Goal: Information Seeking & Learning: Learn about a topic

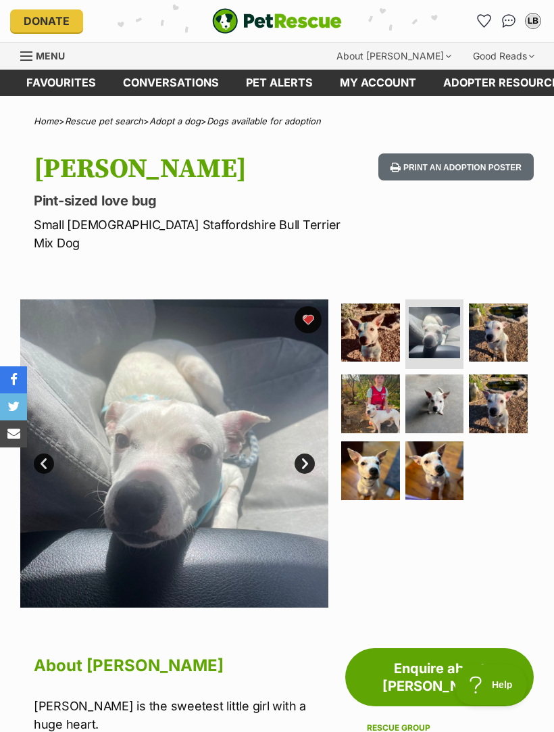
click at [512, 311] on img at bounding box center [498, 333] width 59 height 59
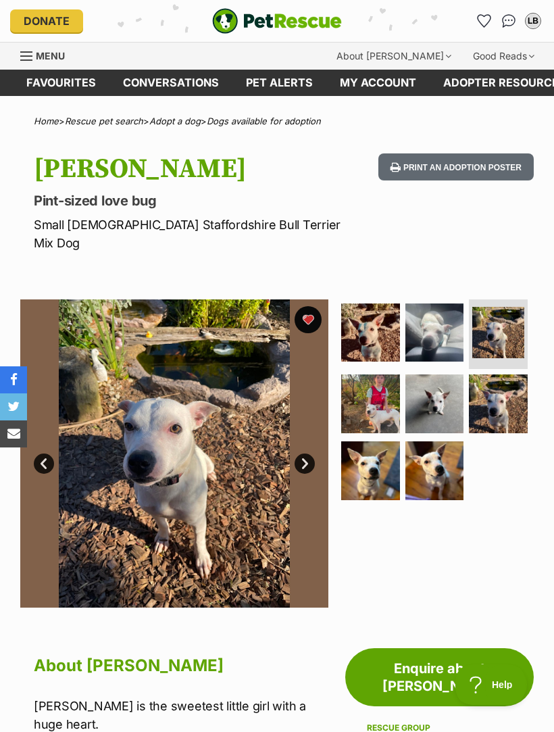
click at [378, 380] on img at bounding box center [370, 404] width 59 height 59
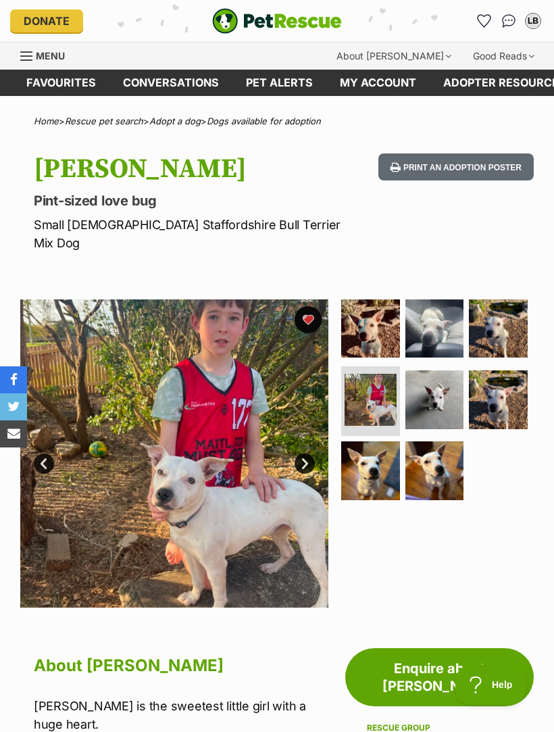
click at [442, 371] on img at bounding box center [435, 399] width 59 height 59
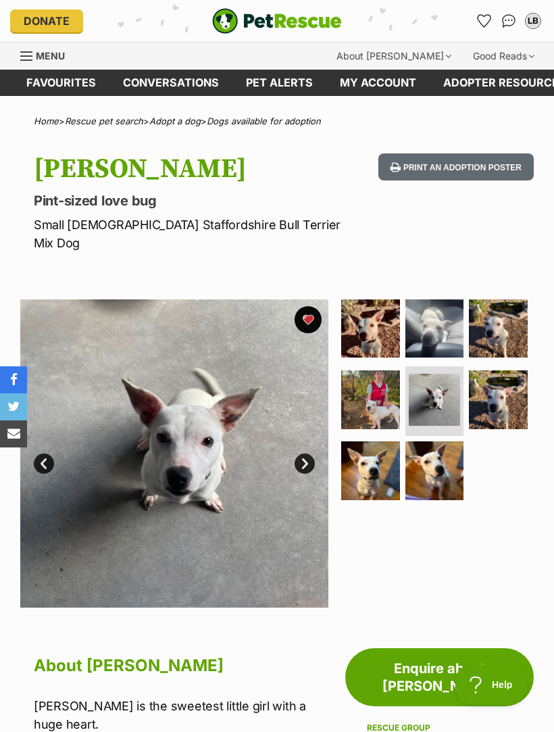
click at [511, 379] on img at bounding box center [498, 399] width 59 height 59
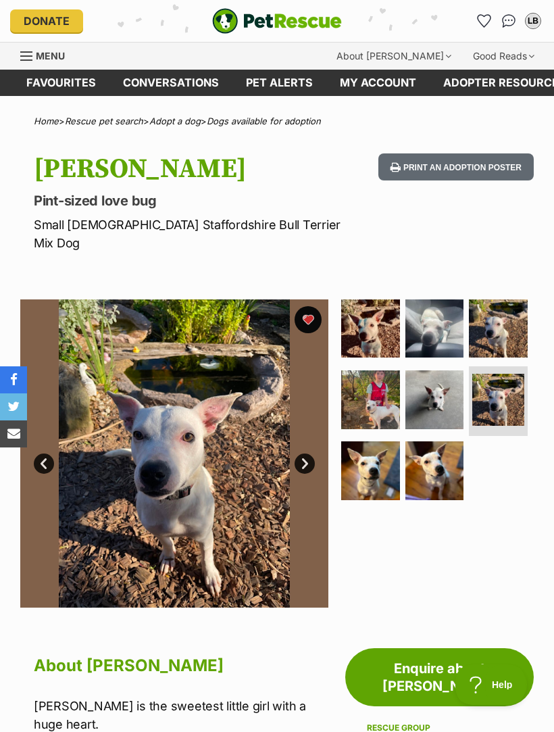
click at [373, 445] on img at bounding box center [370, 470] width 59 height 59
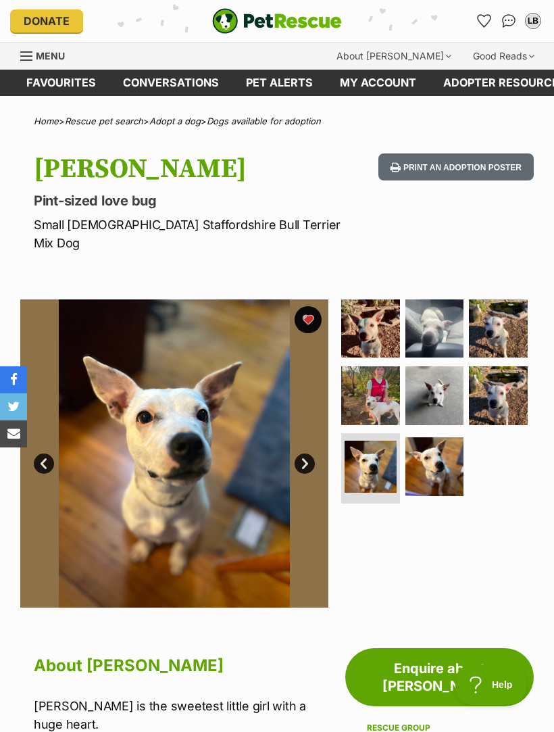
click at [453, 444] on img at bounding box center [435, 466] width 59 height 59
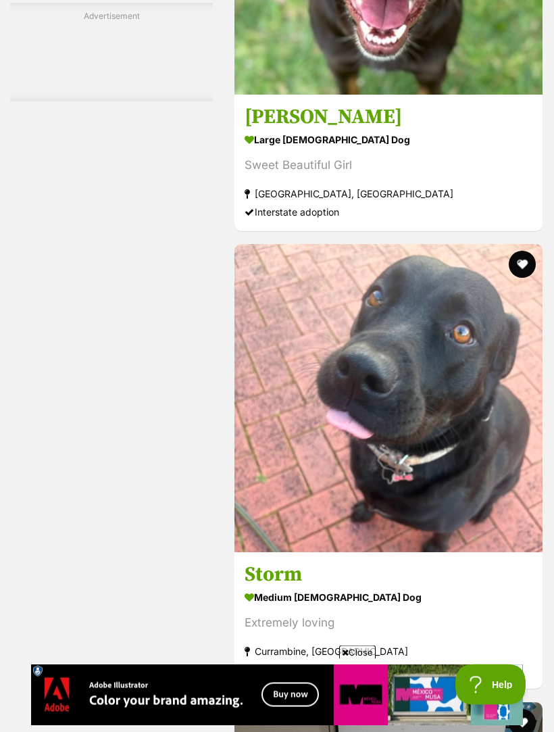
scroll to position [4233, 0]
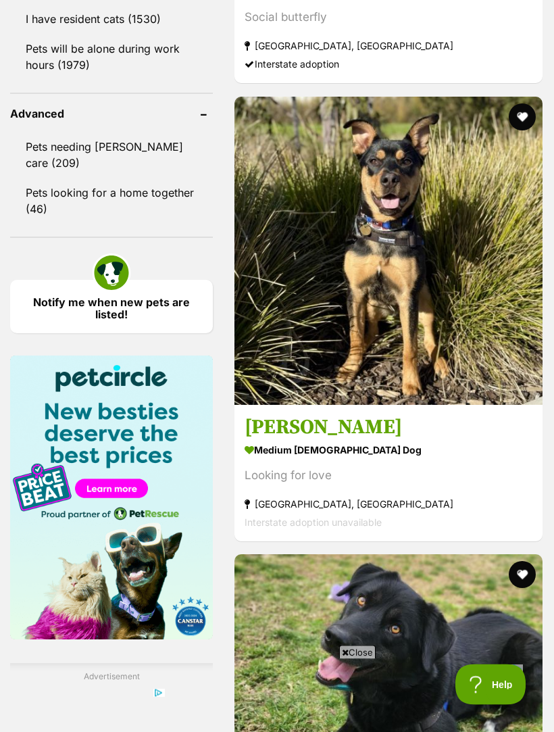
scroll to position [1854, 0]
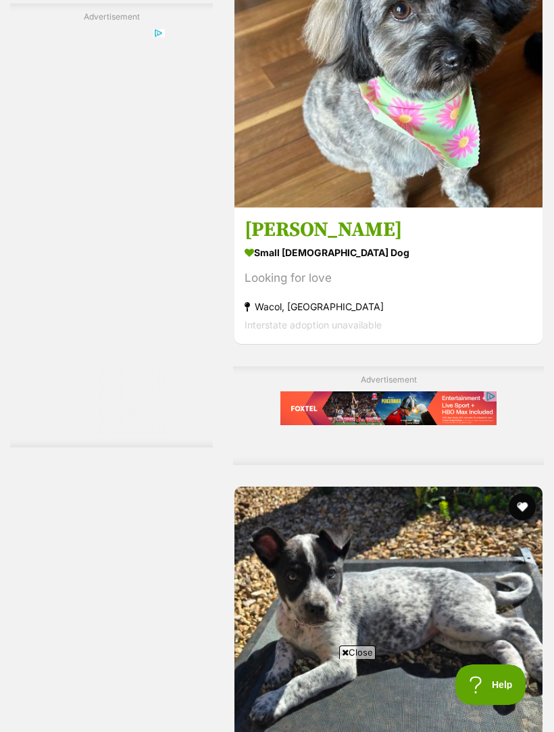
scroll to position [0, 0]
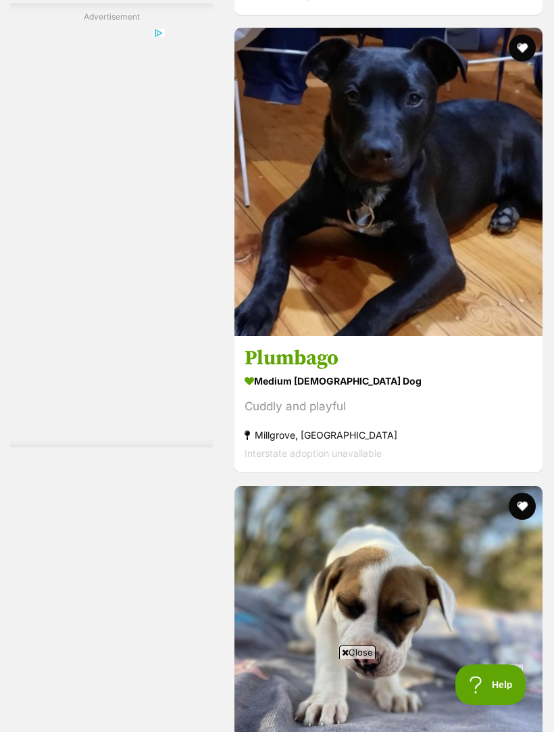
scroll to position [3982, 0]
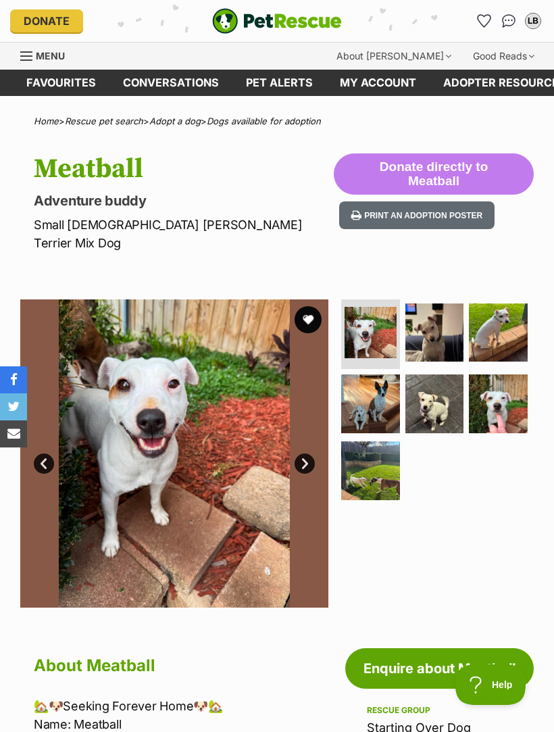
click at [511, 312] on img at bounding box center [498, 333] width 59 height 59
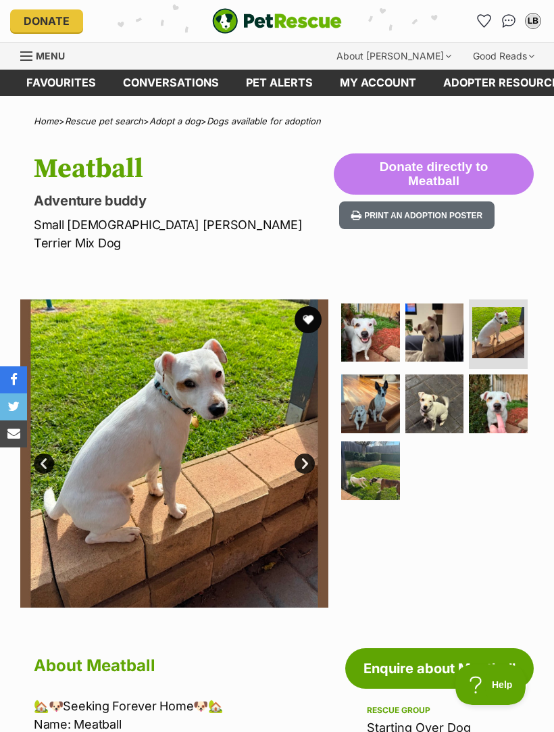
click at [499, 385] on img at bounding box center [498, 404] width 59 height 59
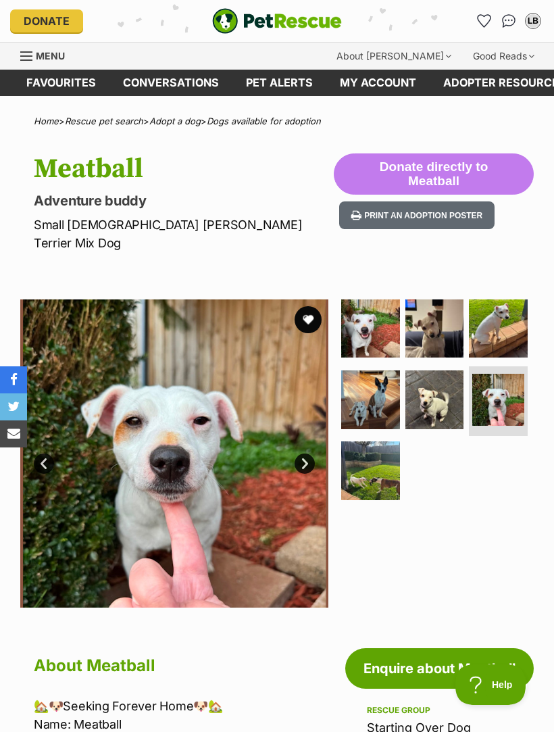
click at [373, 458] on img at bounding box center [370, 470] width 59 height 59
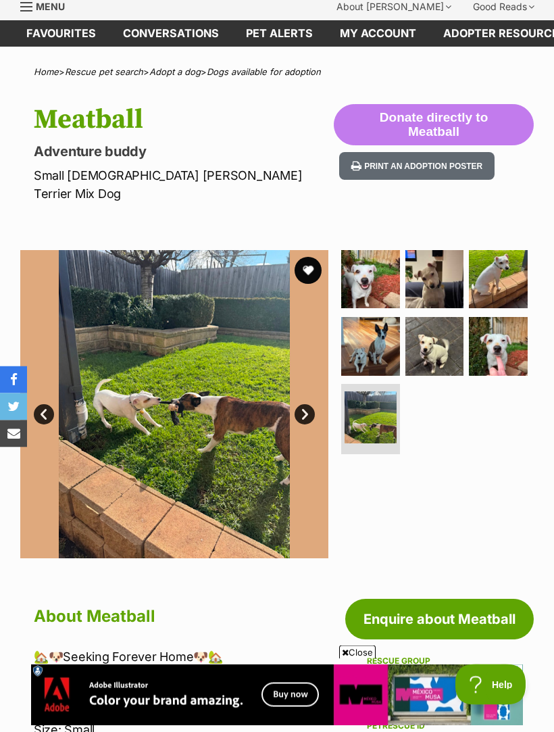
scroll to position [49, 0]
click at [452, 330] on img at bounding box center [435, 346] width 59 height 59
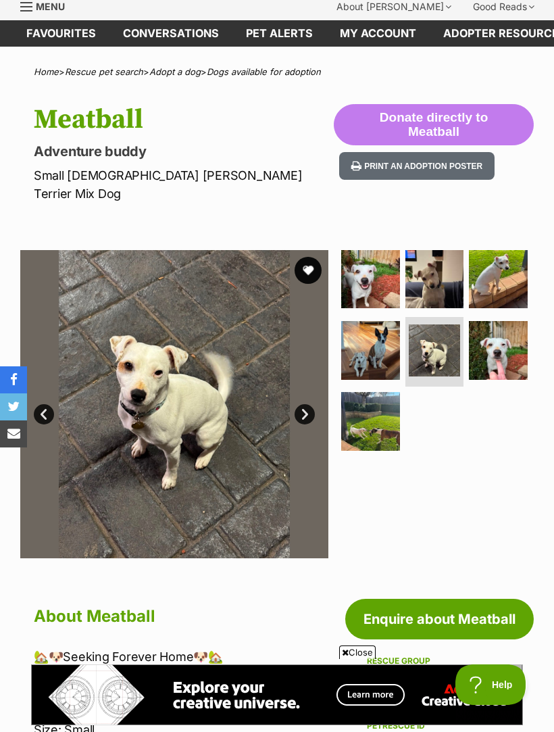
scroll to position [0, 0]
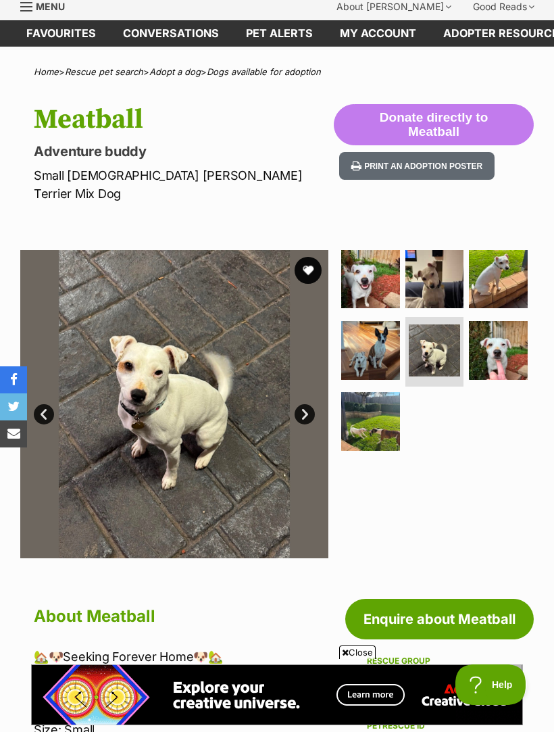
click at [512, 322] on img at bounding box center [498, 350] width 59 height 59
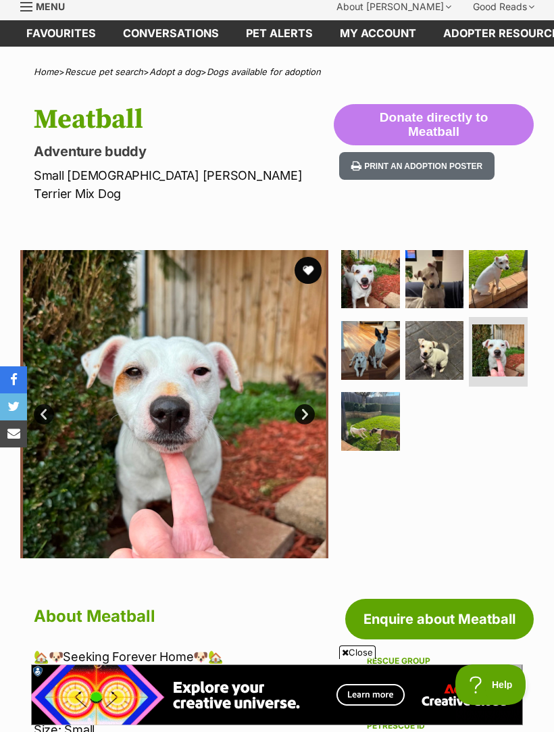
click at [383, 406] on img at bounding box center [370, 421] width 59 height 59
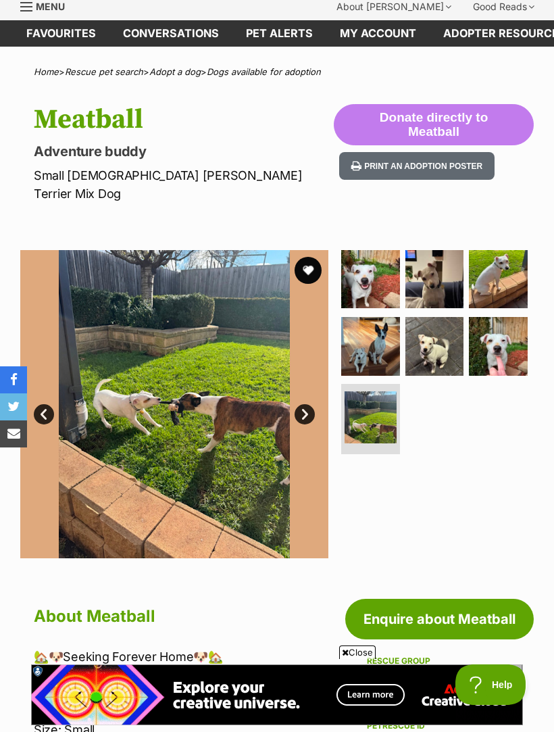
click at [391, 327] on img at bounding box center [370, 346] width 59 height 59
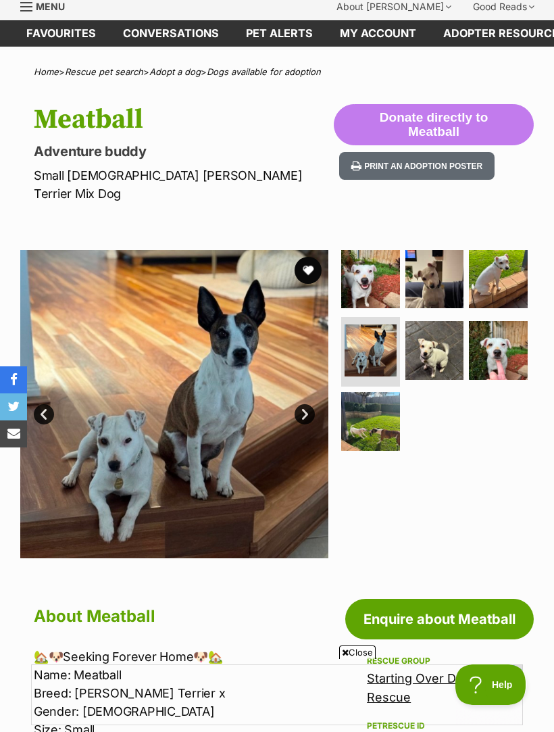
click at [452, 337] on img at bounding box center [435, 350] width 59 height 59
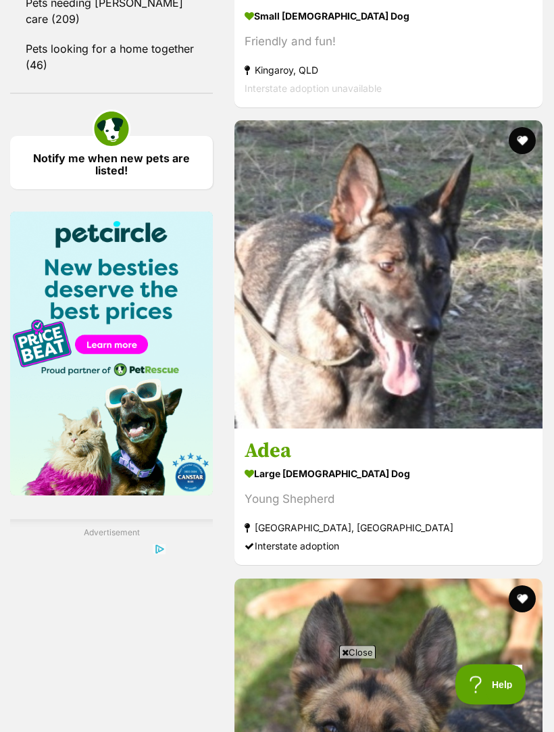
scroll to position [1997, 0]
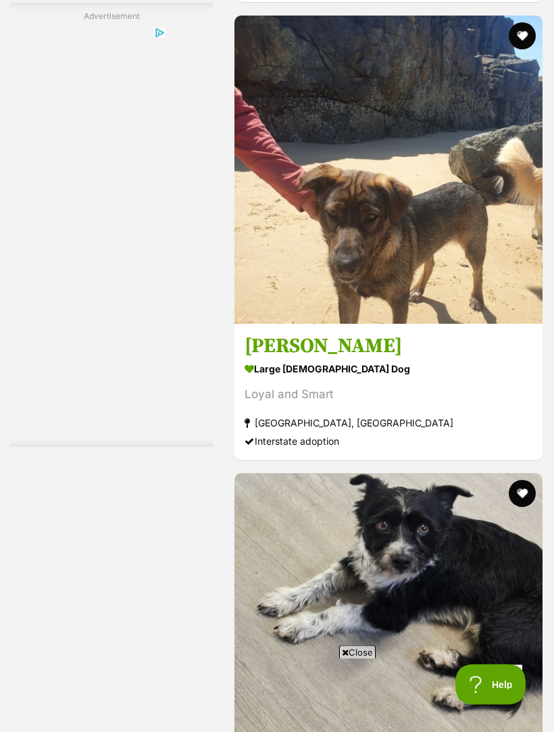
scroll to position [4172, 0]
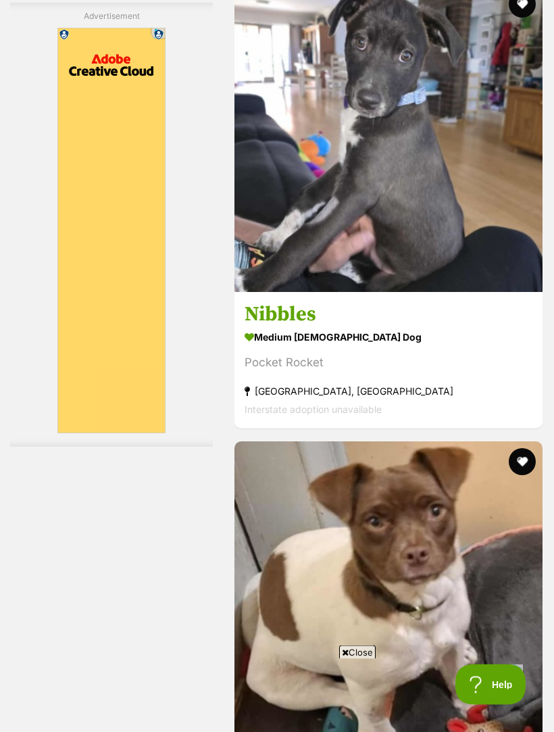
scroll to position [4065, 0]
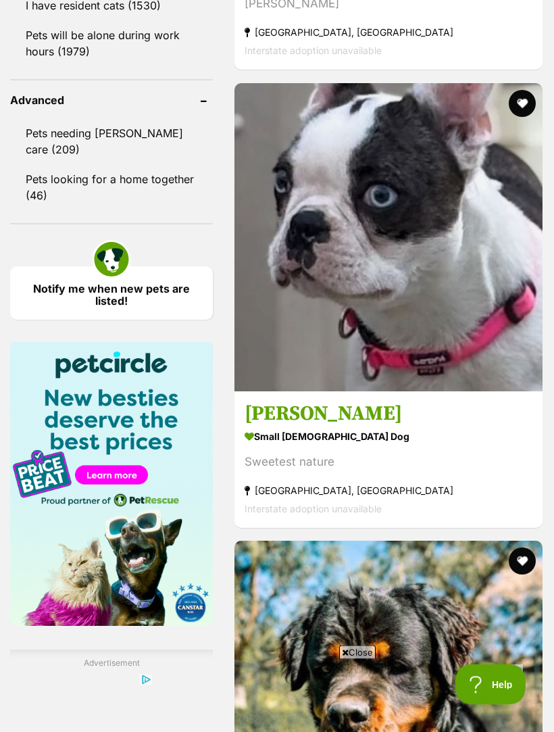
scroll to position [1867, 0]
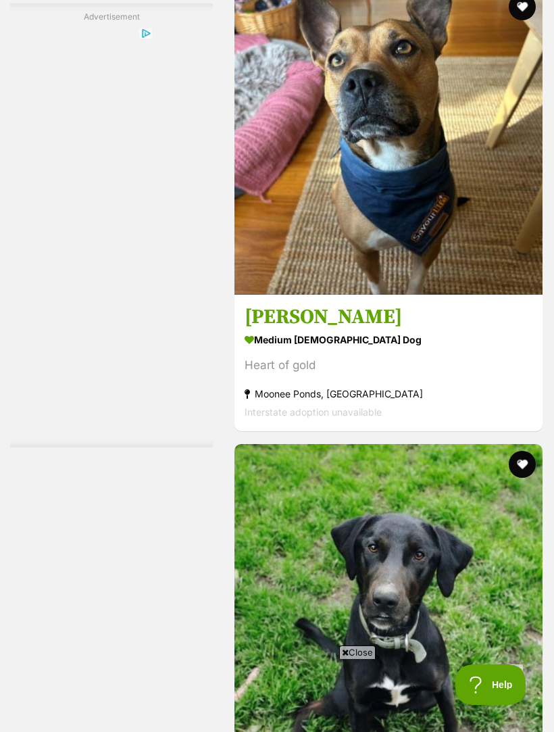
scroll to position [4065, 0]
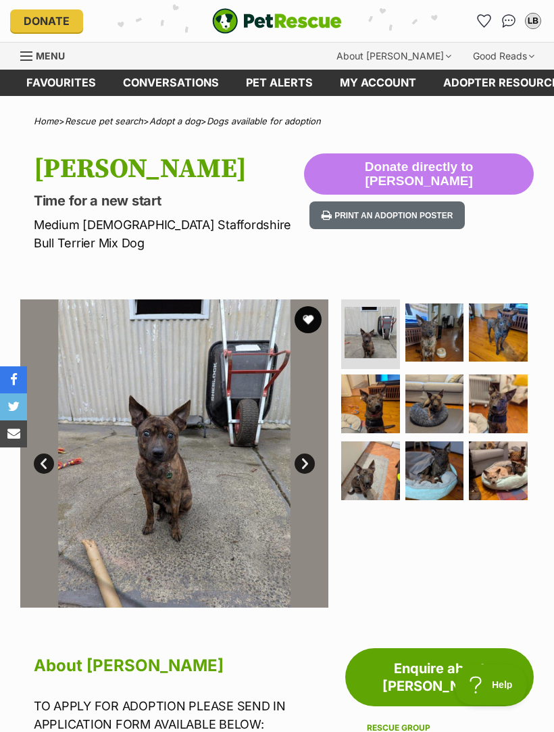
click at [519, 315] on img at bounding box center [498, 333] width 59 height 59
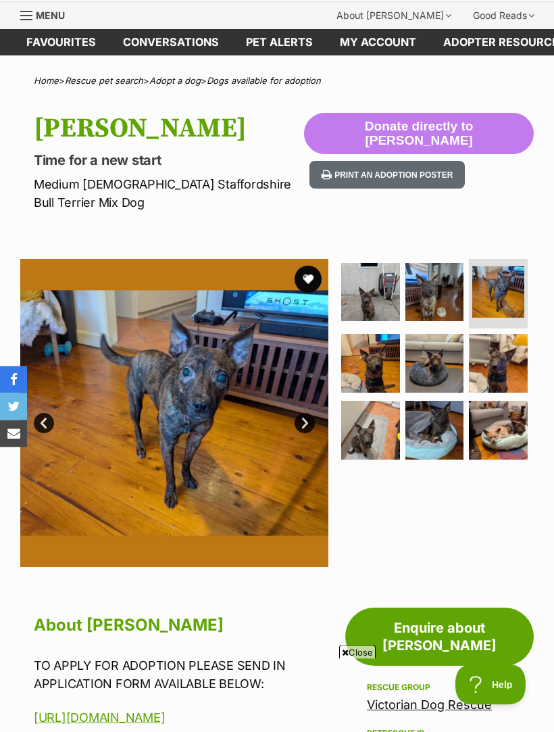
scroll to position [41, 0]
click at [520, 402] on img at bounding box center [498, 430] width 59 height 59
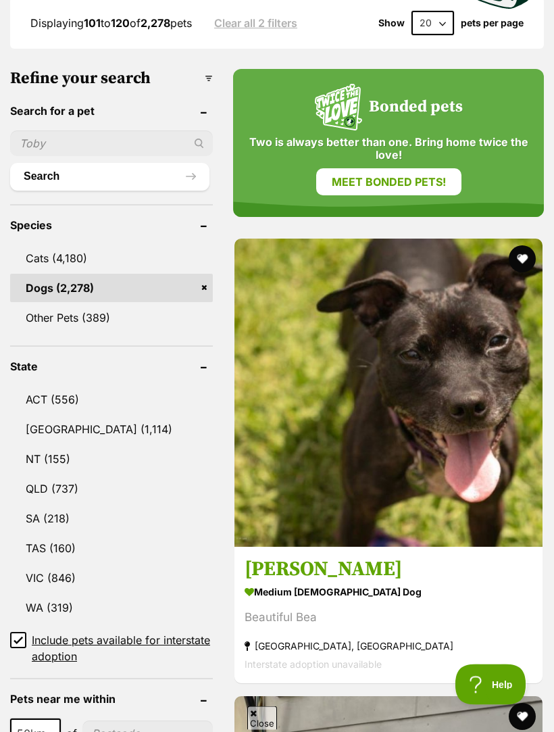
scroll to position [505, 0]
click at [64, 415] on link "[GEOGRAPHIC_DATA] (1,114)" at bounding box center [111, 429] width 203 height 28
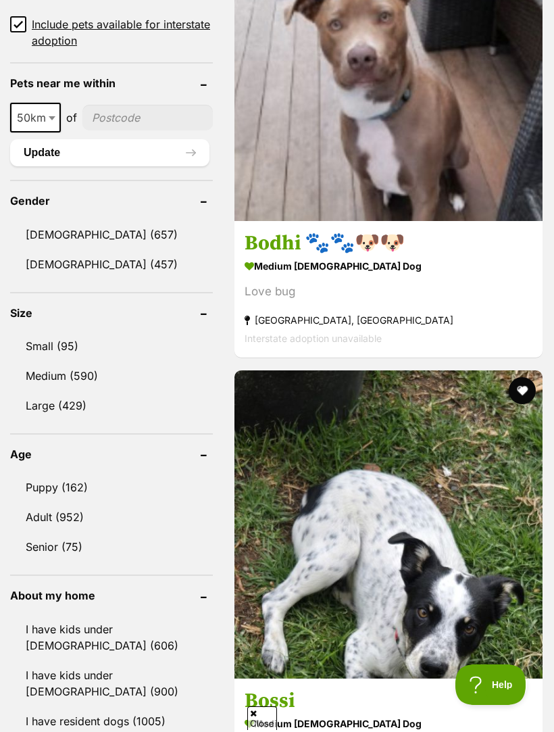
scroll to position [1148, 0]
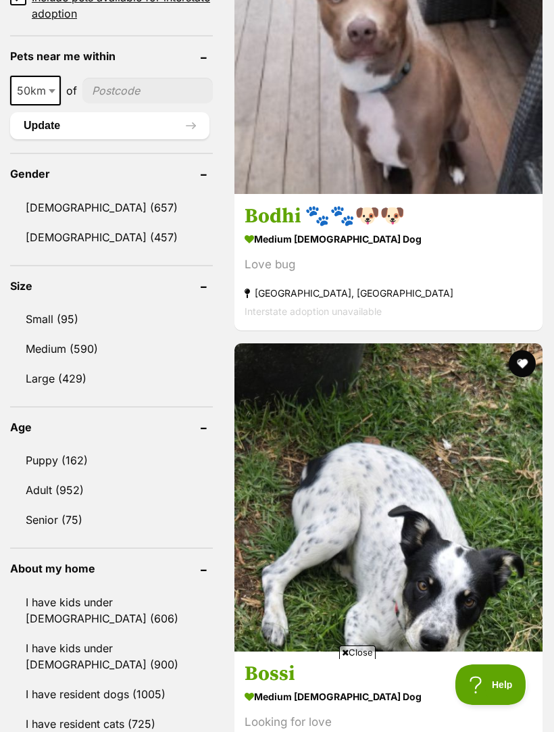
click at [59, 305] on link "Small (95)" at bounding box center [111, 319] width 203 height 28
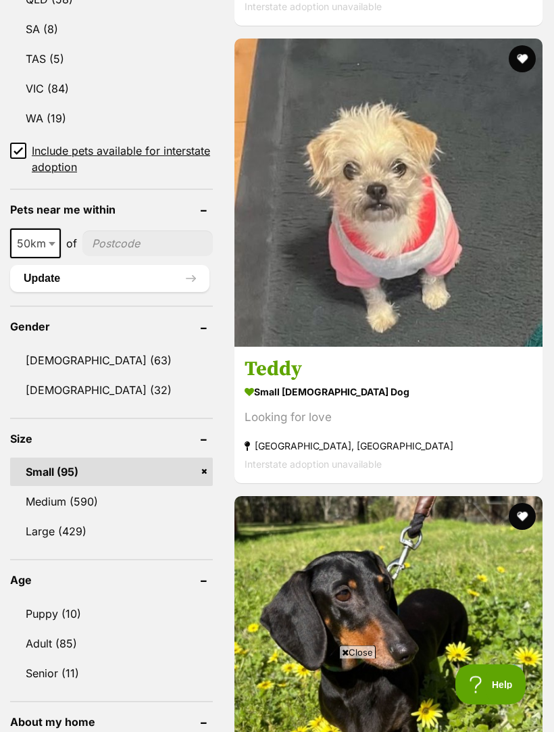
click at [60, 387] on link "Female (32)" at bounding box center [111, 391] width 203 height 28
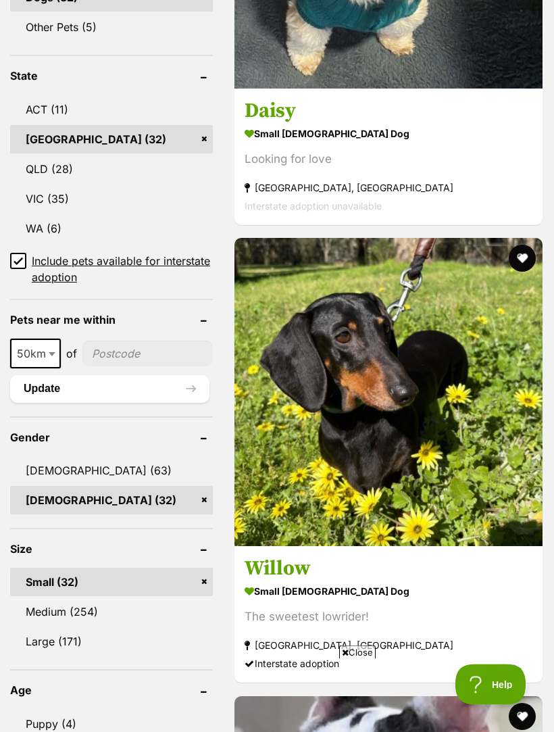
scroll to position [832, 0]
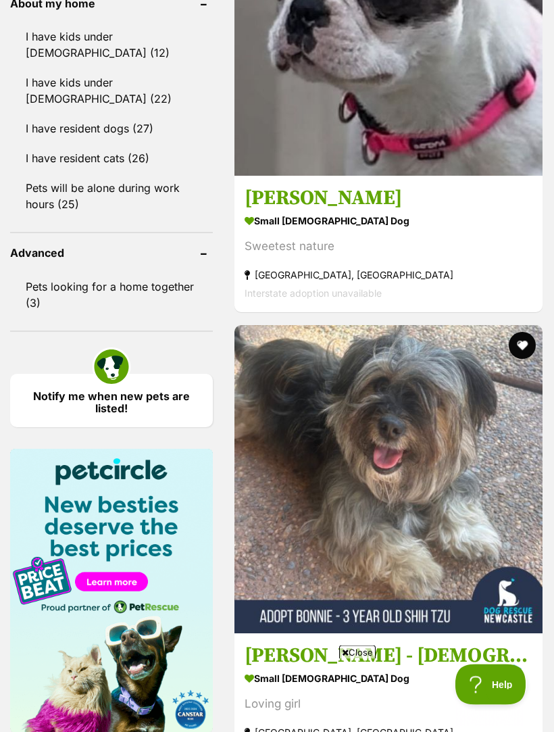
scroll to position [1660, 0]
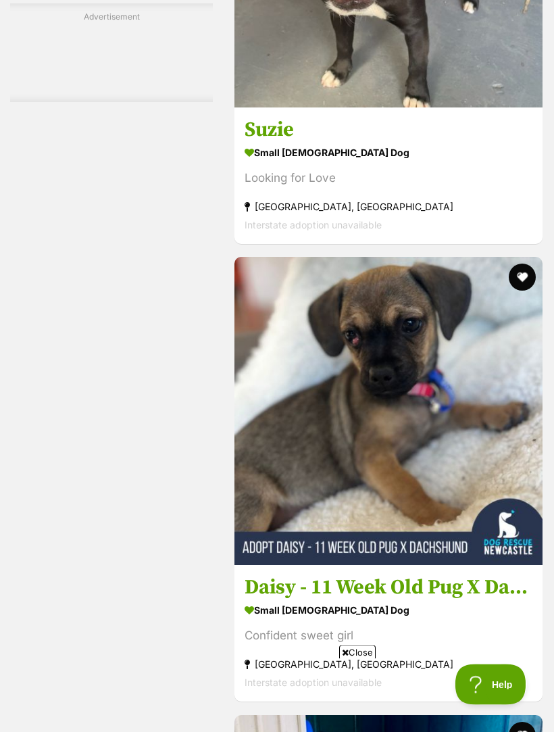
scroll to position [3798, 0]
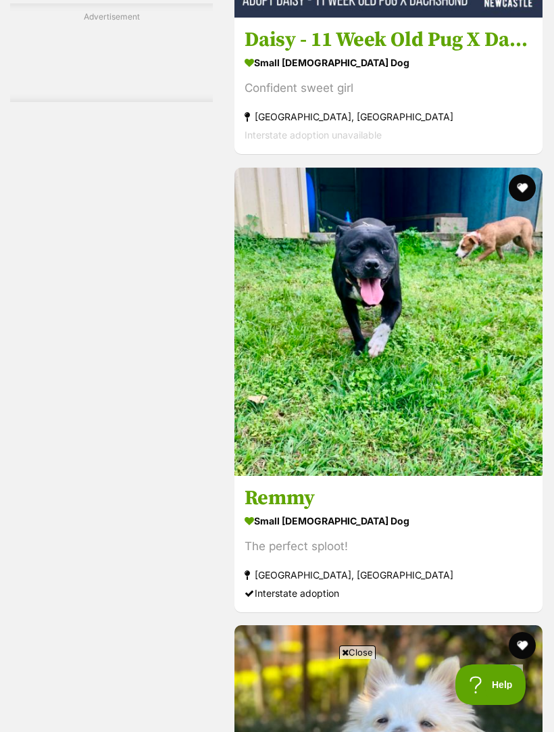
scroll to position [4352, 0]
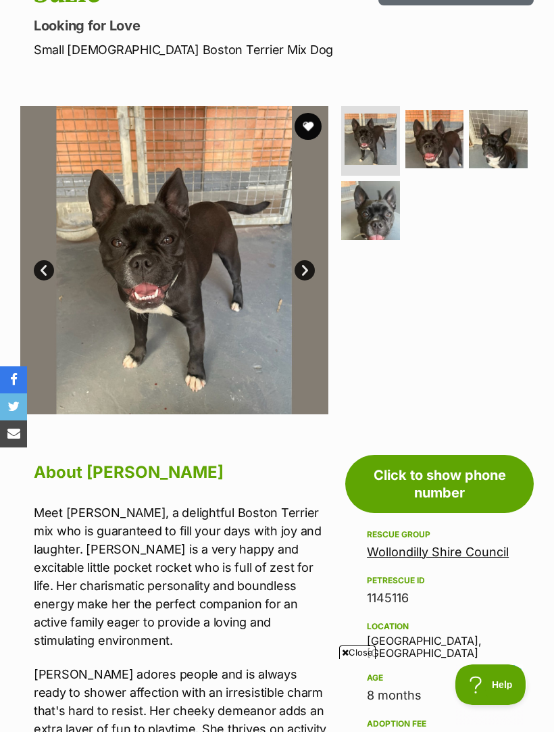
scroll to position [173, 0]
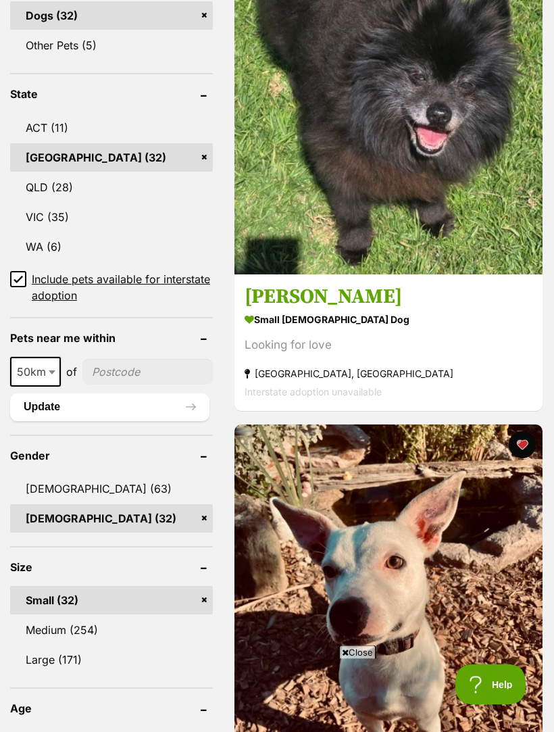
scroll to position [813, 0]
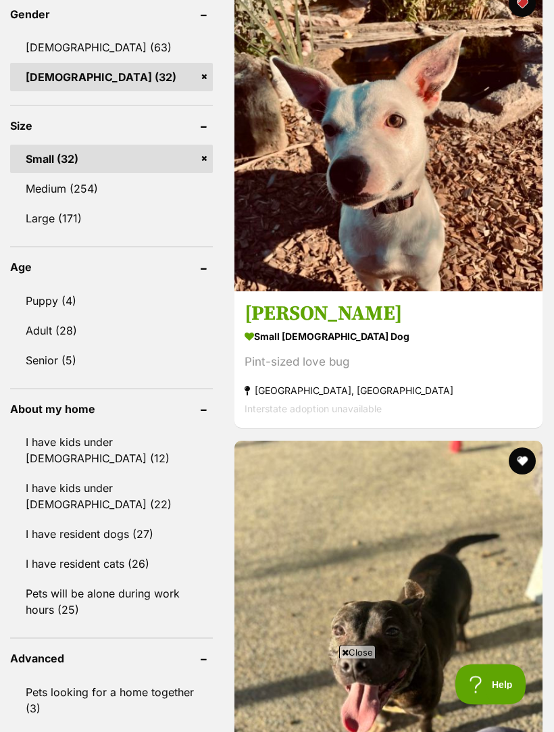
scroll to position [1254, 0]
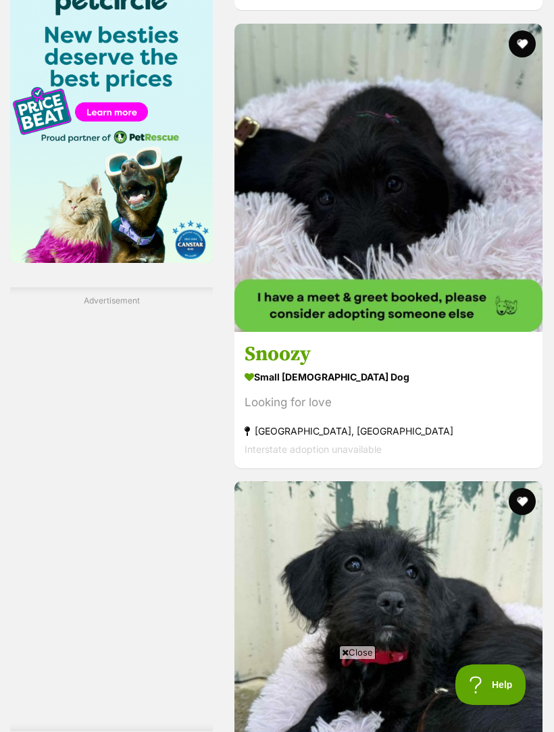
scroll to position [2072, 0]
